Goal: Check status: Check status

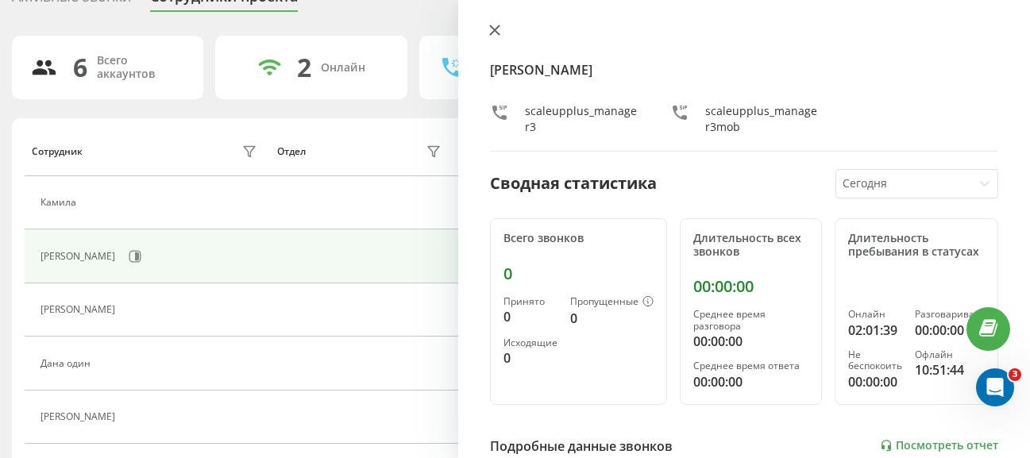
click at [491, 37] on button at bounding box center [494, 31] width 21 height 15
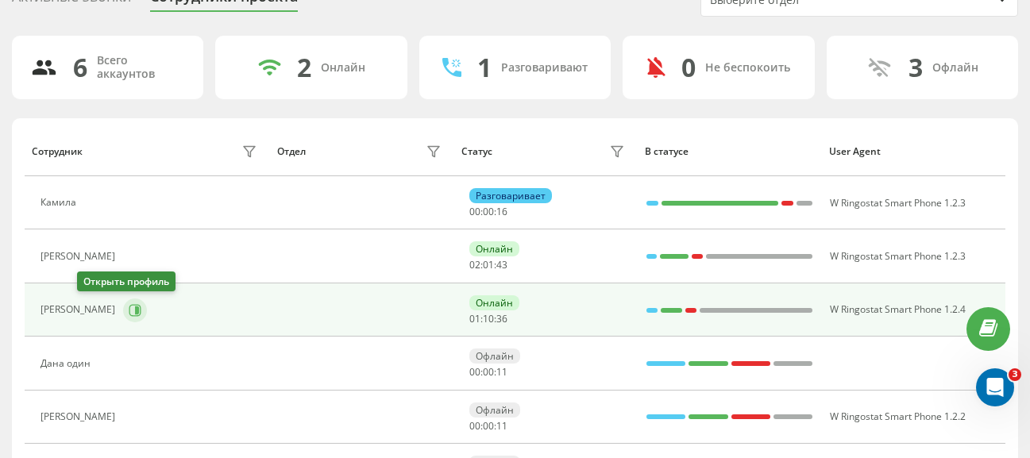
click at [129, 310] on icon at bounding box center [135, 310] width 13 height 13
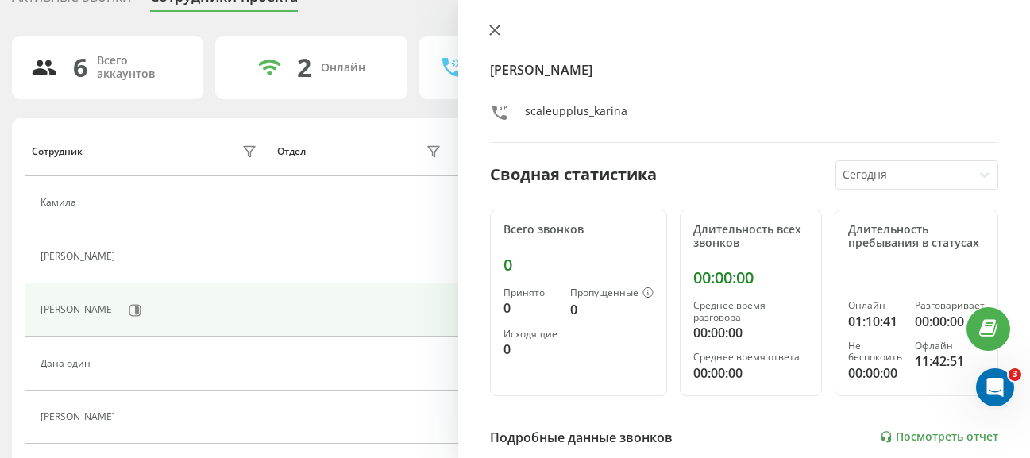
click at [493, 26] on icon at bounding box center [494, 30] width 11 height 11
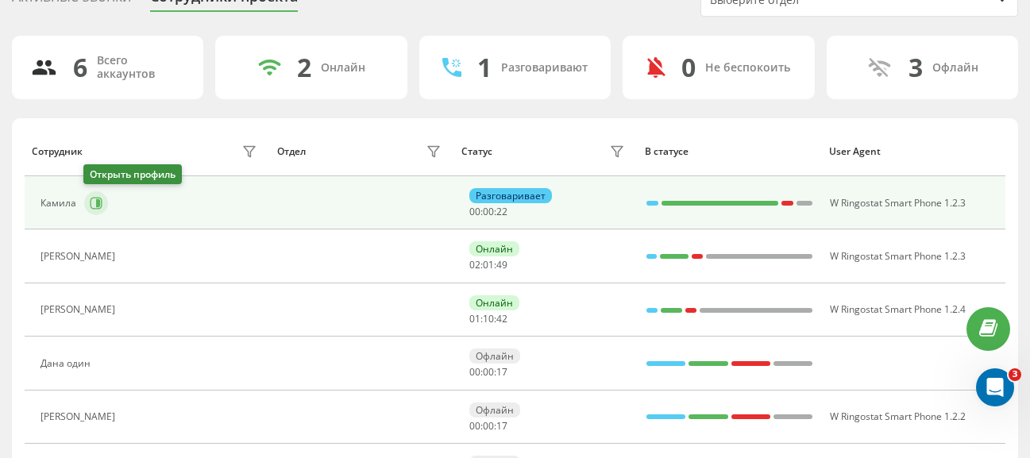
click at [97, 205] on icon at bounding box center [98, 203] width 4 height 8
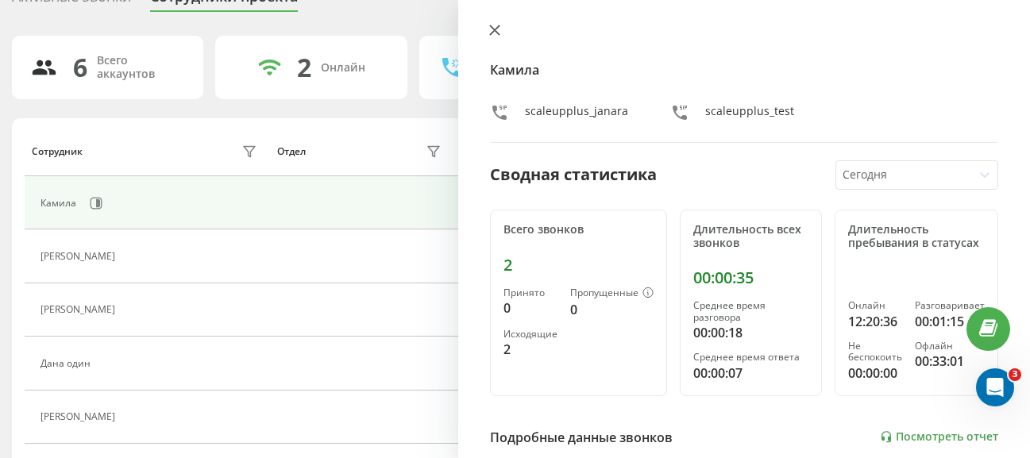
click at [495, 39] on button at bounding box center [494, 31] width 21 height 15
